Goal: Entertainment & Leisure: Consume media (video, audio)

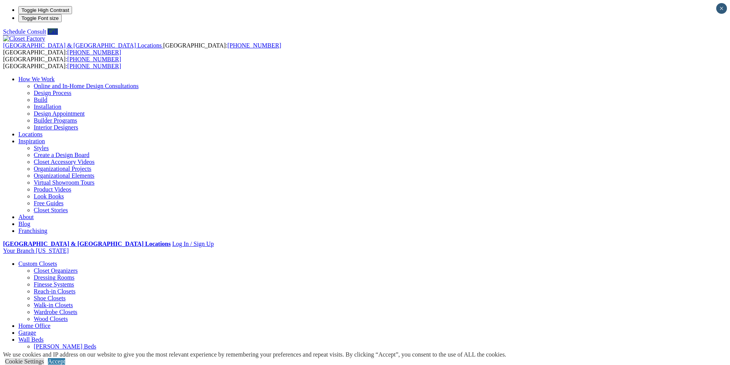
click at [49, 145] on link "Styles" at bounding box center [41, 148] width 15 height 7
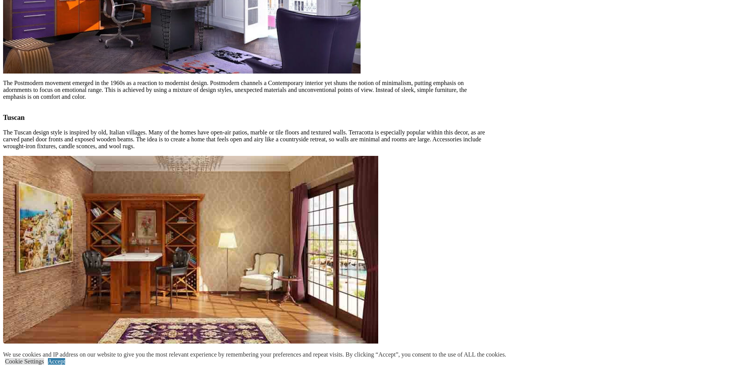
scroll to position [2528, 0]
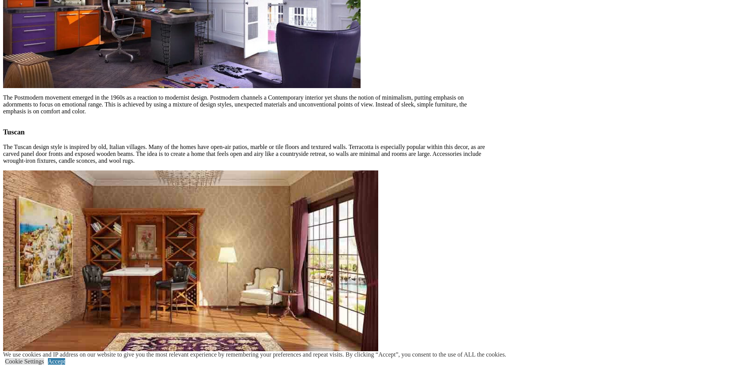
drag, startPoint x: 733, startPoint y: 225, endPoint x: 639, endPoint y: 257, distance: 98.8
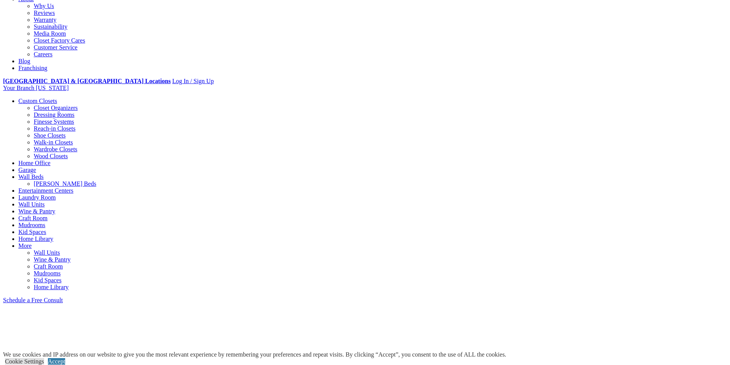
scroll to position [0, 0]
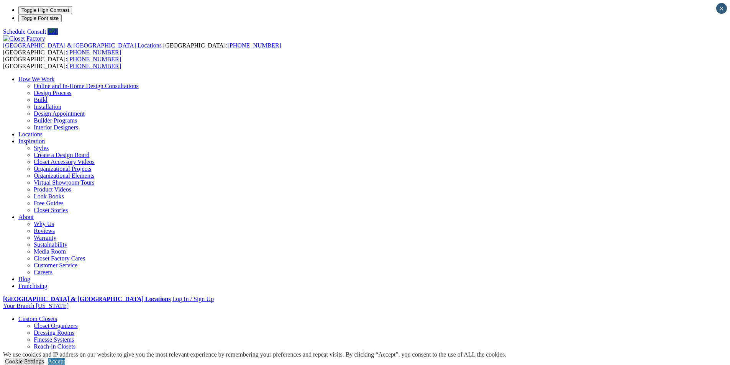
click at [89, 152] on link "Create a Design Board" at bounding box center [62, 155] width 56 height 7
click at [95, 159] on link "Closet Accessory Videos" at bounding box center [64, 162] width 61 height 7
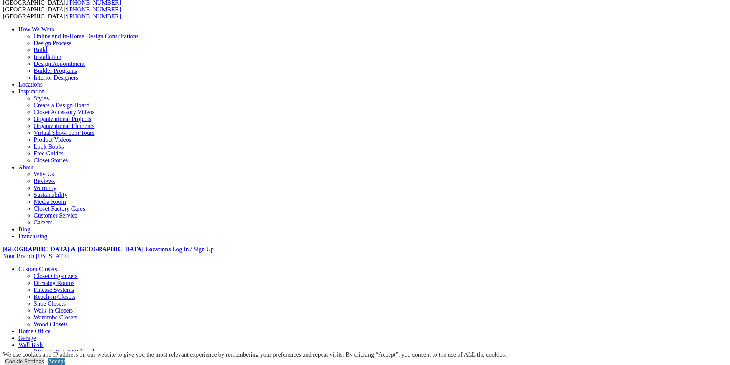
scroll to position [56, 0]
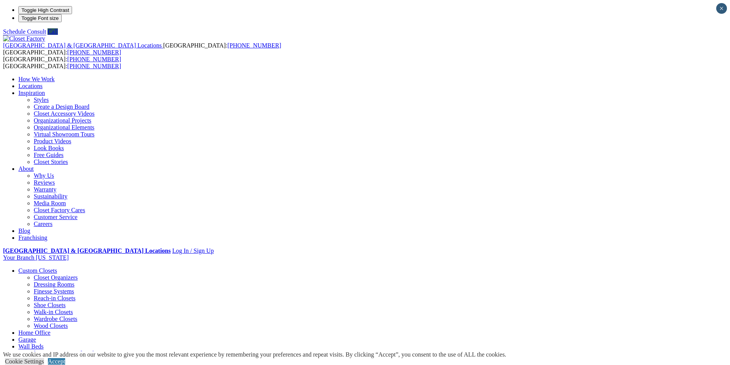
click at [95, 110] on link "Closet Accessory Videos" at bounding box center [64, 113] width 61 height 7
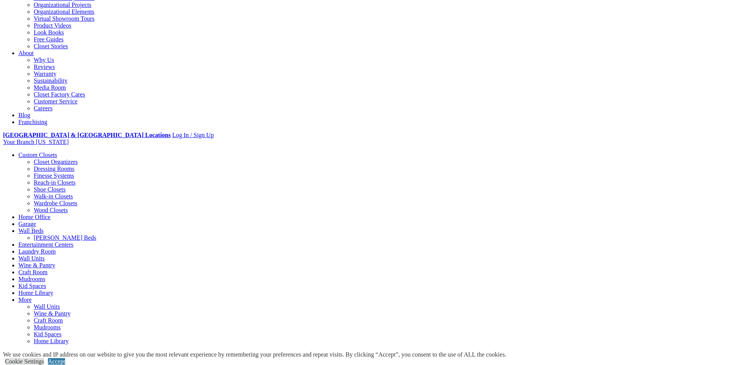
scroll to position [173, 0]
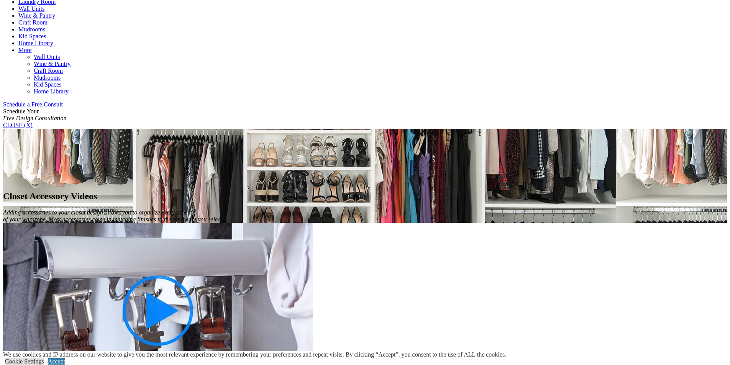
scroll to position [364, 0]
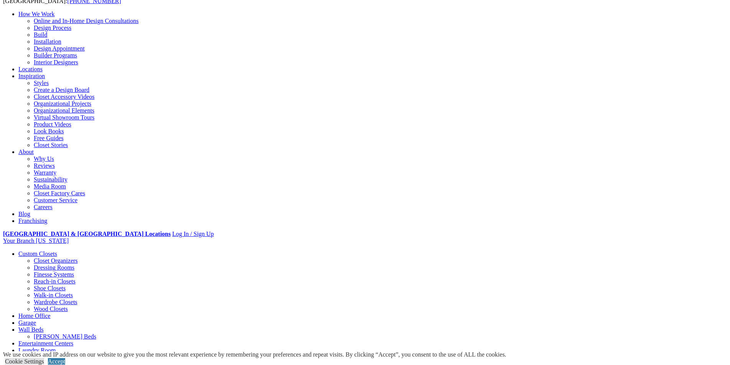
scroll to position [77, 0]
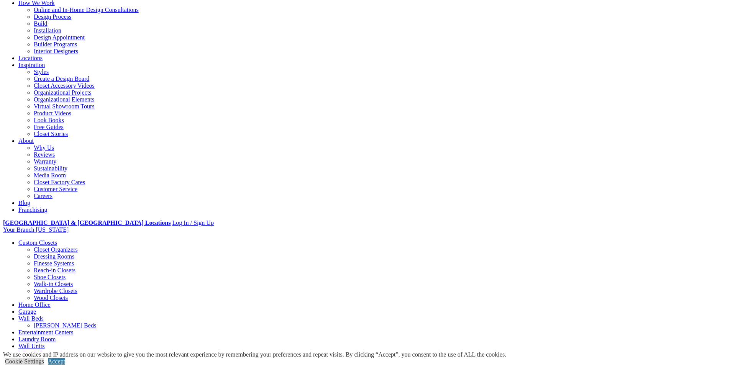
drag, startPoint x: 734, startPoint y: 126, endPoint x: 733, endPoint y: 157, distance: 30.7
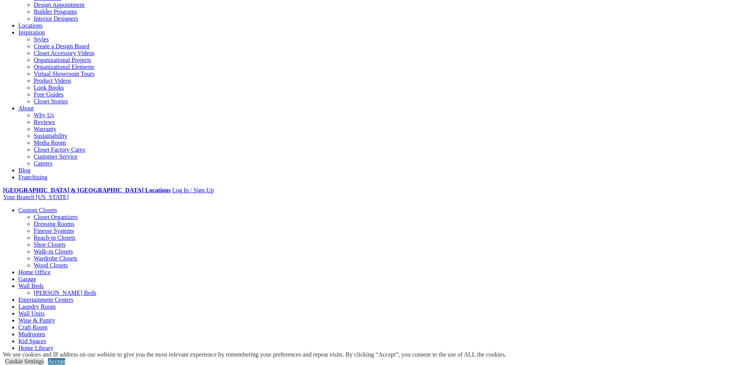
scroll to position [114, 0]
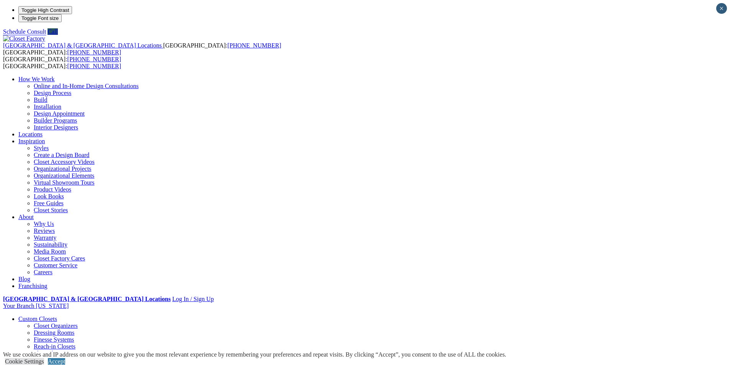
drag, startPoint x: 0, startPoint y: 0, endPoint x: 720, endPoint y: 48, distance: 721.2
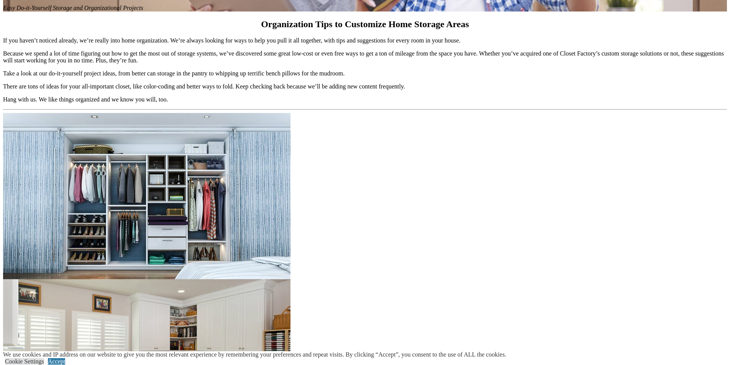
scroll to position [625, 0]
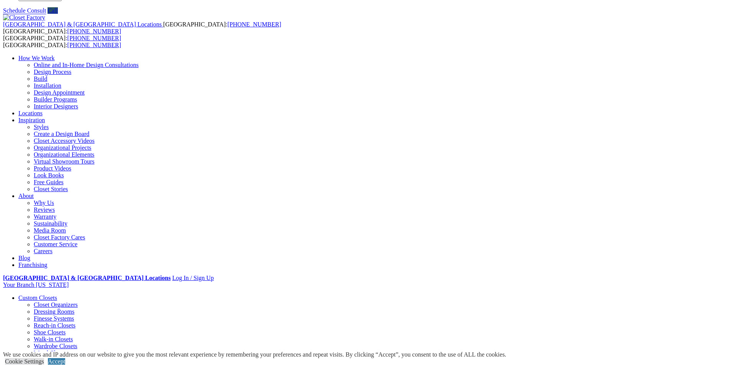
scroll to position [20, 0]
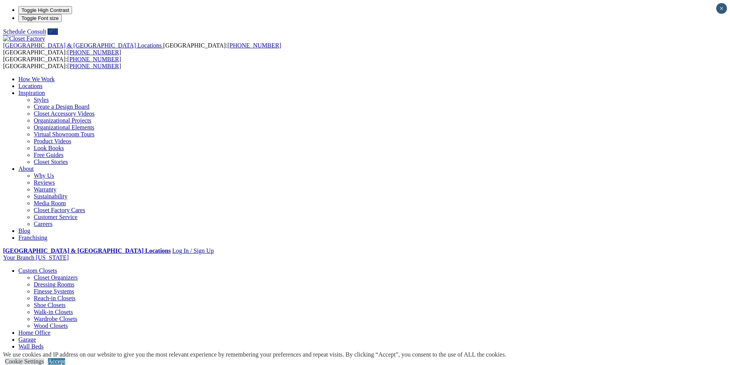
click at [91, 117] on link "Organizational Projects" at bounding box center [62, 120] width 57 height 7
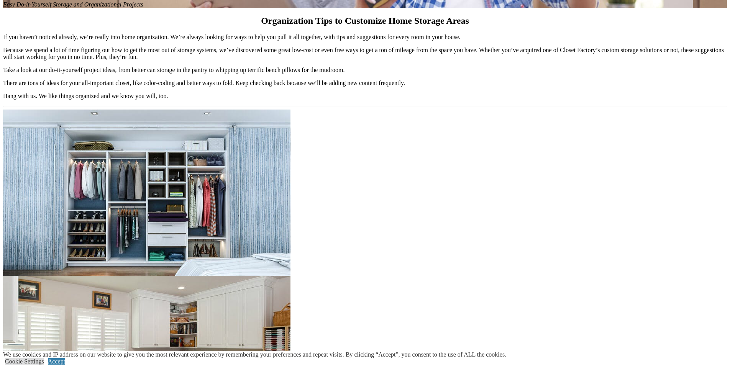
scroll to position [604, 0]
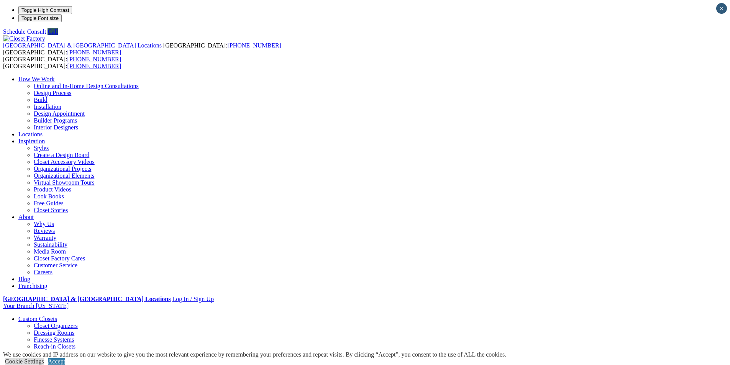
click at [94, 172] on link "Organizational Elements" at bounding box center [64, 175] width 61 height 7
click at [95, 179] on link "Virtual Showroom Tours" at bounding box center [64, 182] width 61 height 7
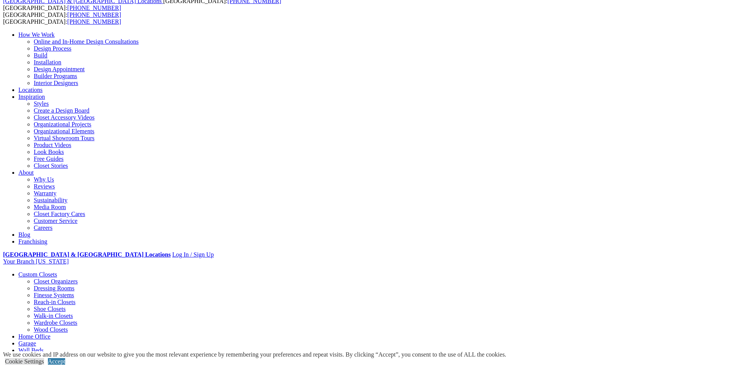
scroll to position [50, 0]
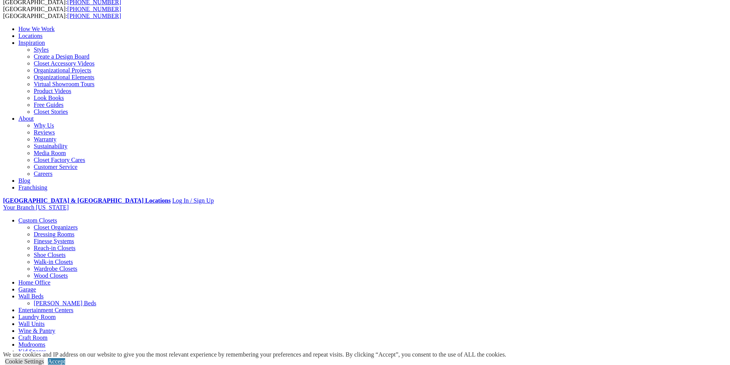
click at [71, 94] on link "Product Videos" at bounding box center [53, 91] width 38 height 7
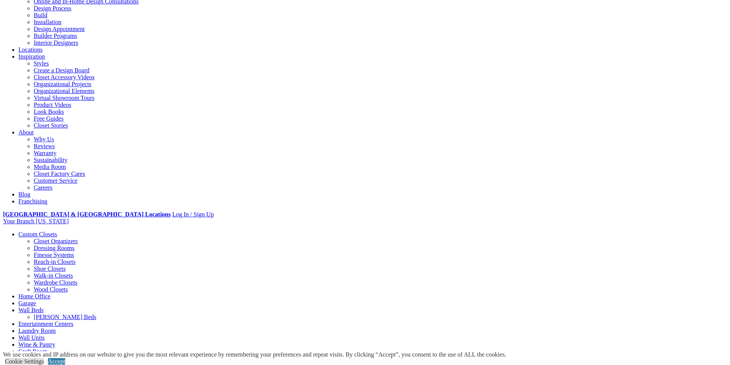
scroll to position [92, 0]
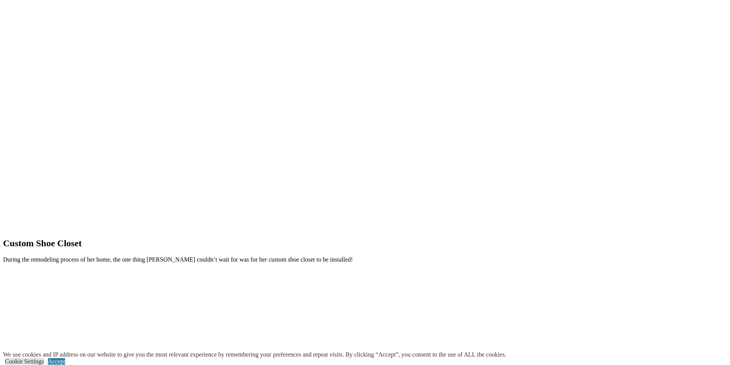
scroll to position [761, 0]
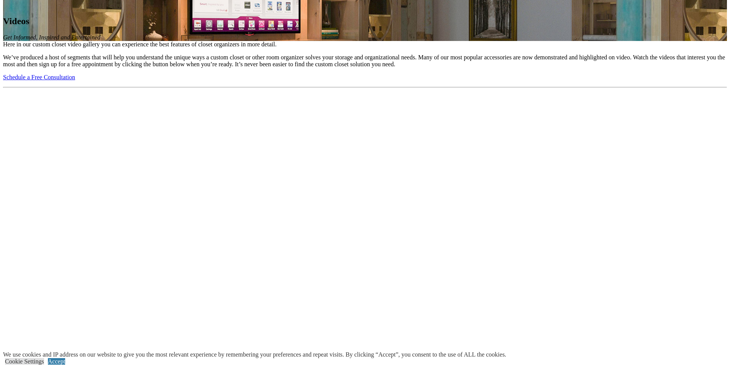
scroll to position [1046, 0]
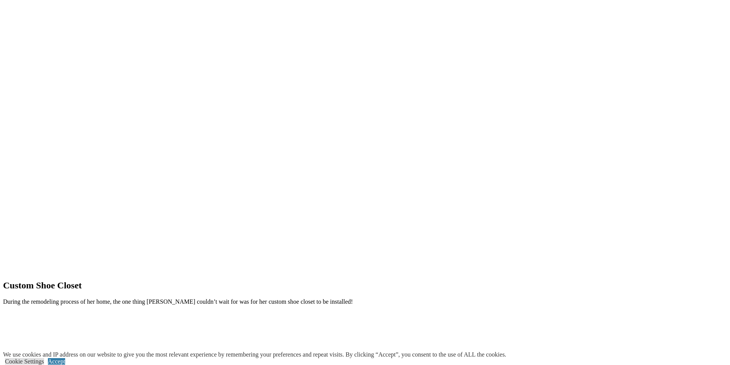
scroll to position [754, 0]
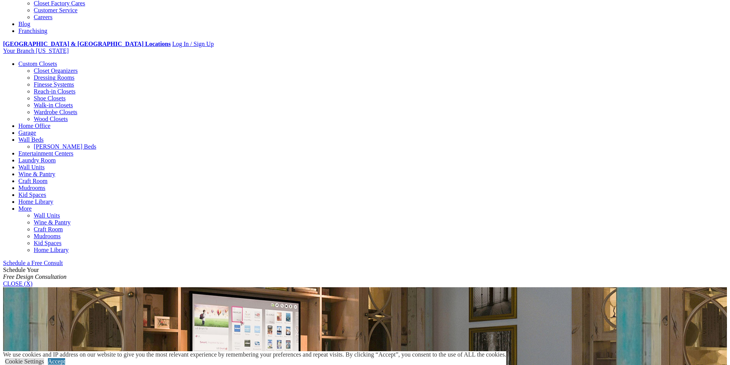
scroll to position [257, 0]
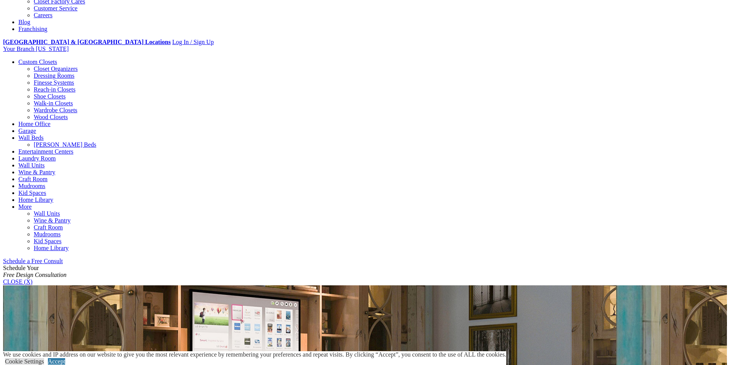
drag, startPoint x: 733, startPoint y: 72, endPoint x: 735, endPoint y: 126, distance: 54.5
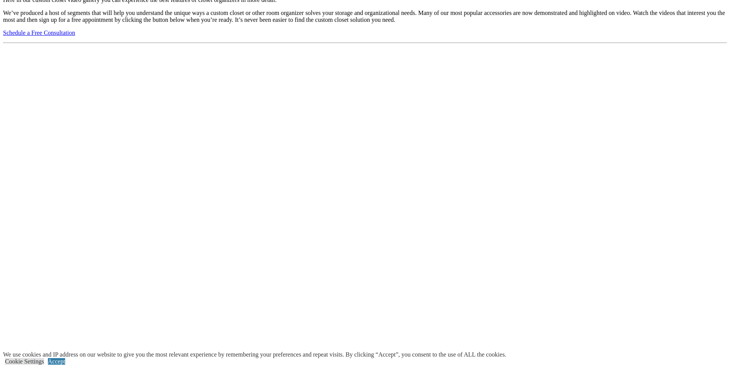
scroll to position [1106, 0]
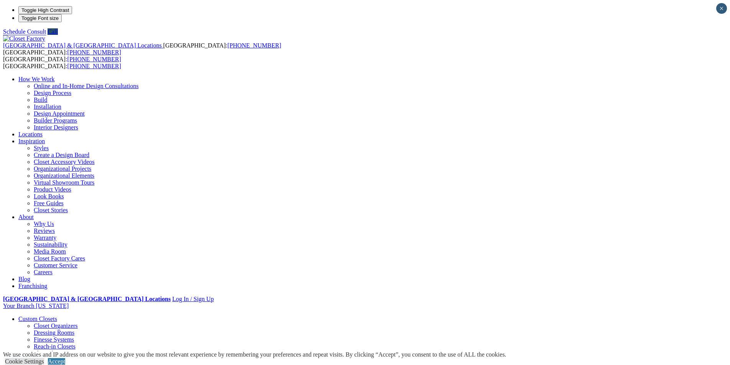
drag, startPoint x: 735, startPoint y: 67, endPoint x: 685, endPoint y: 13, distance: 74.3
